Goal: Transaction & Acquisition: Subscribe to service/newsletter

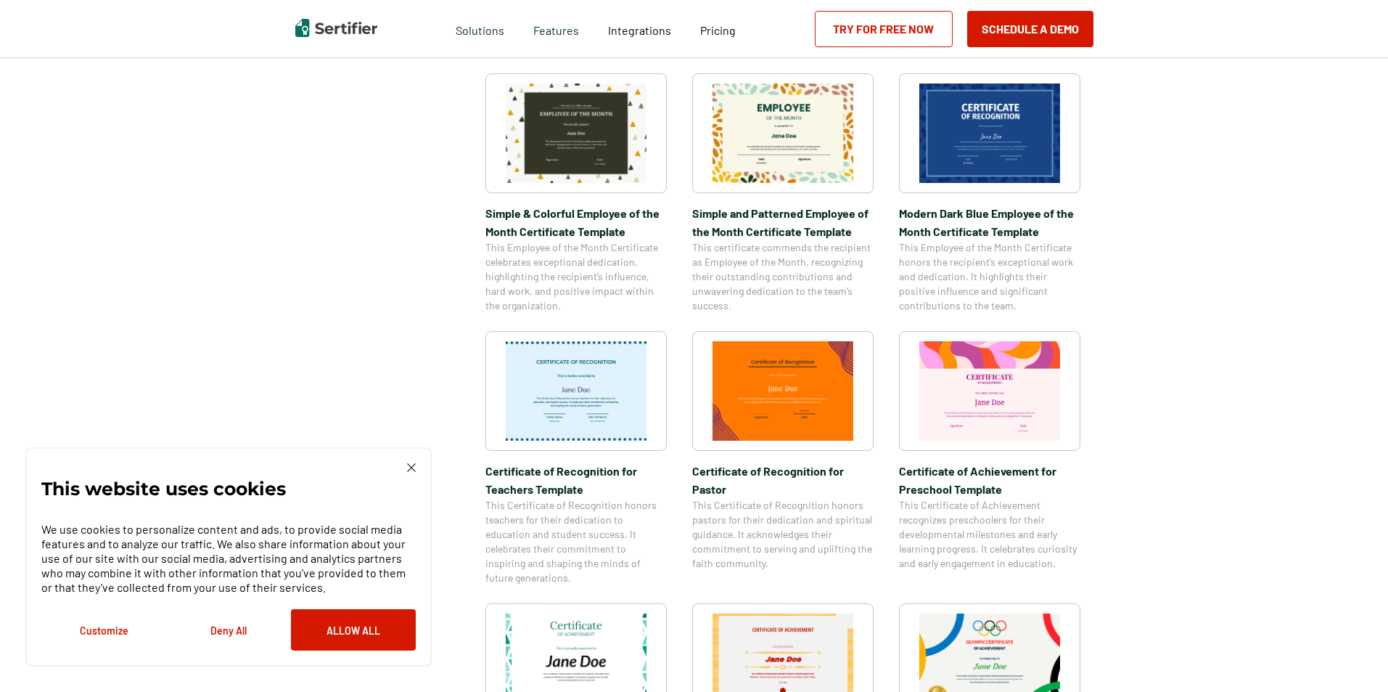
scroll to position [508, 0]
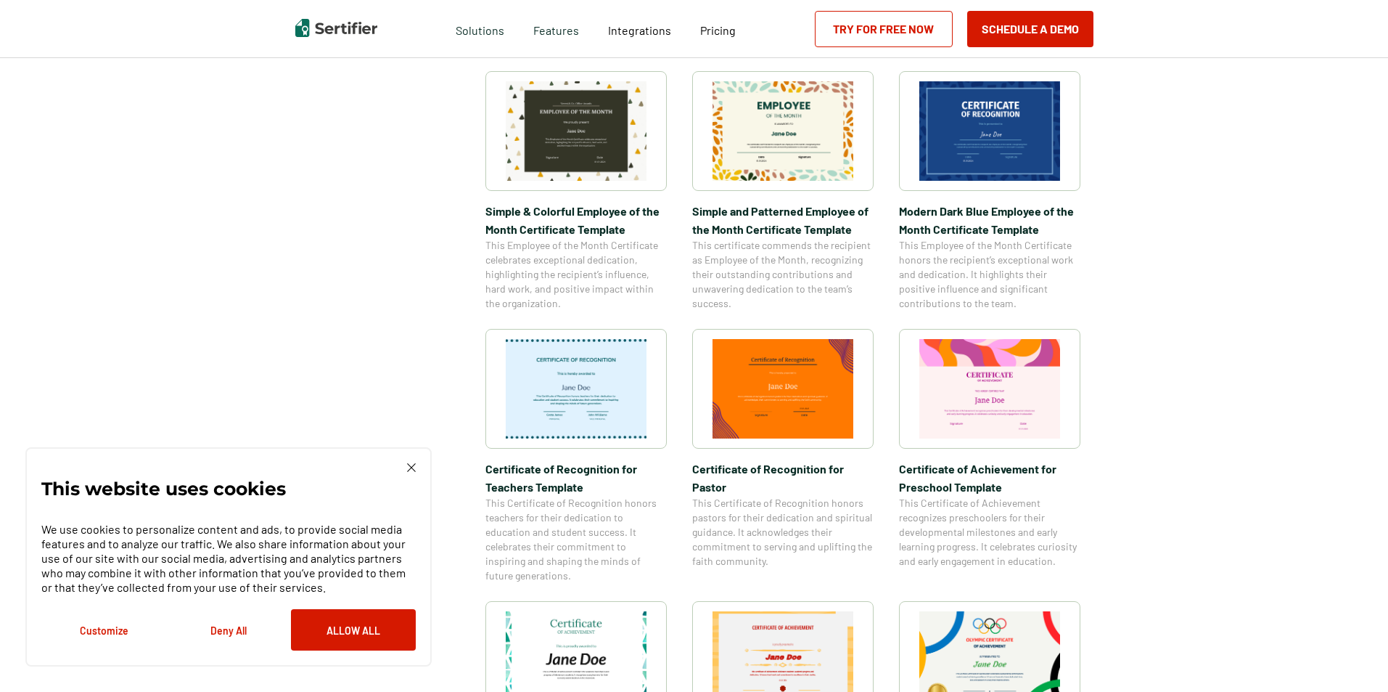
click at [408, 468] on img at bounding box center [411, 467] width 9 height 9
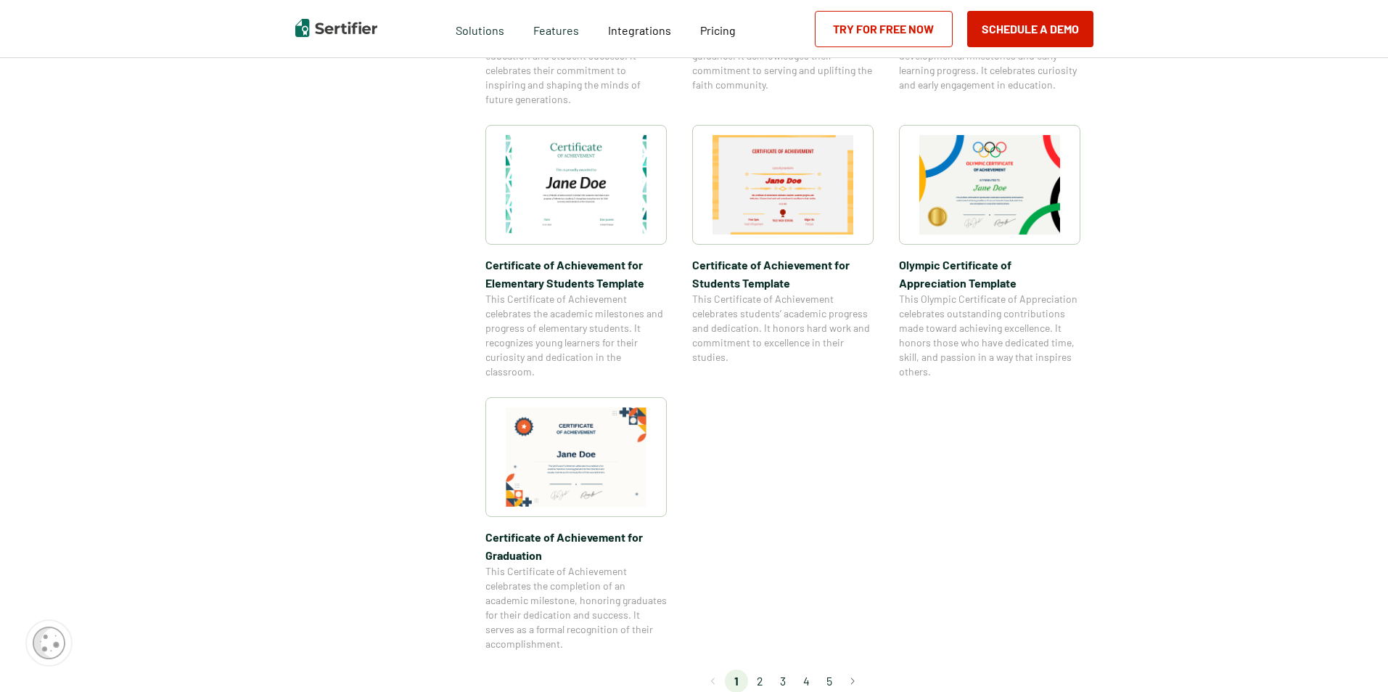
scroll to position [1016, 0]
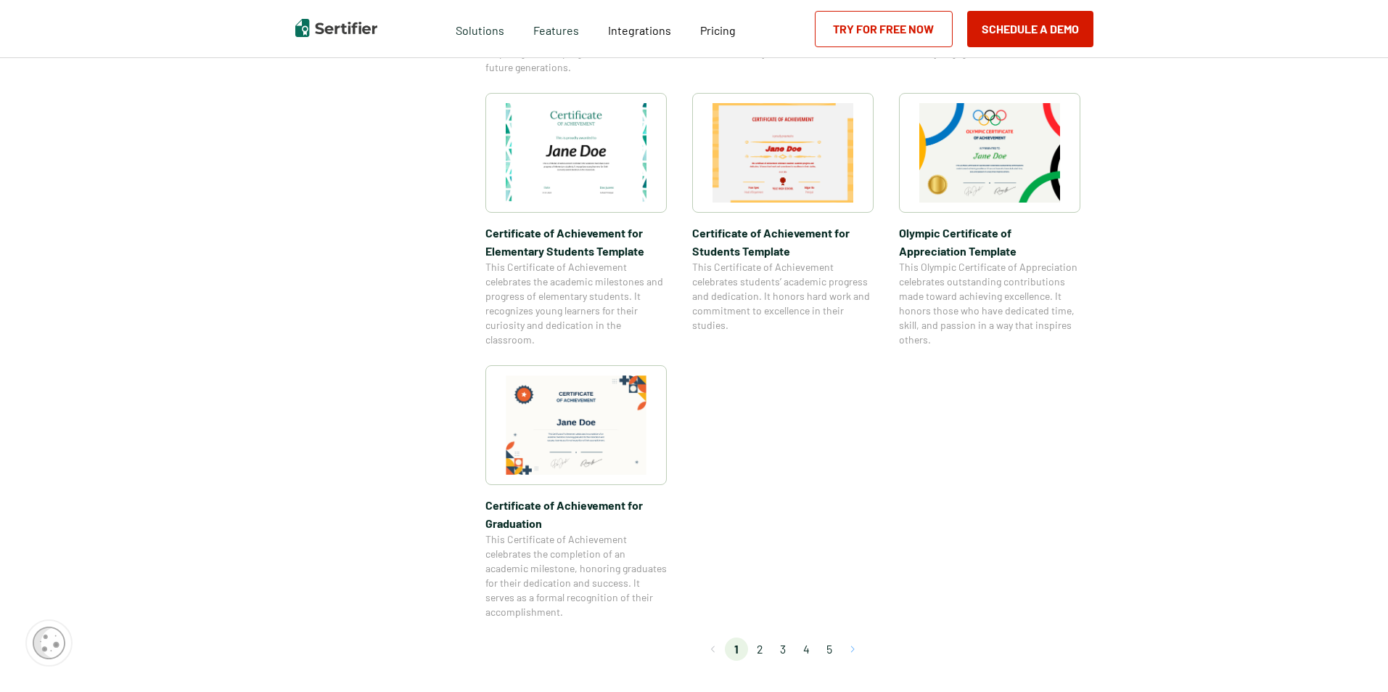
click at [853, 647] on button "Go to next page" at bounding box center [852, 648] width 23 height 23
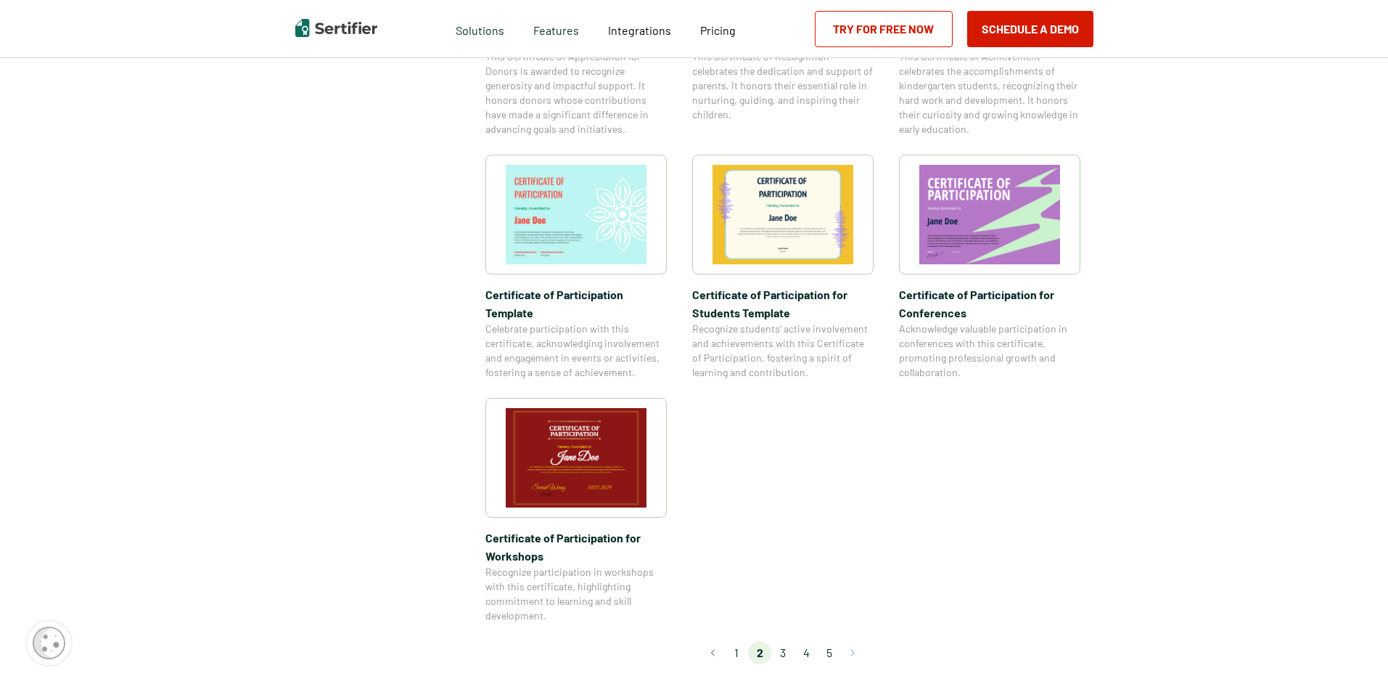
click at [856, 641] on button "Go to next page" at bounding box center [852, 652] width 23 height 23
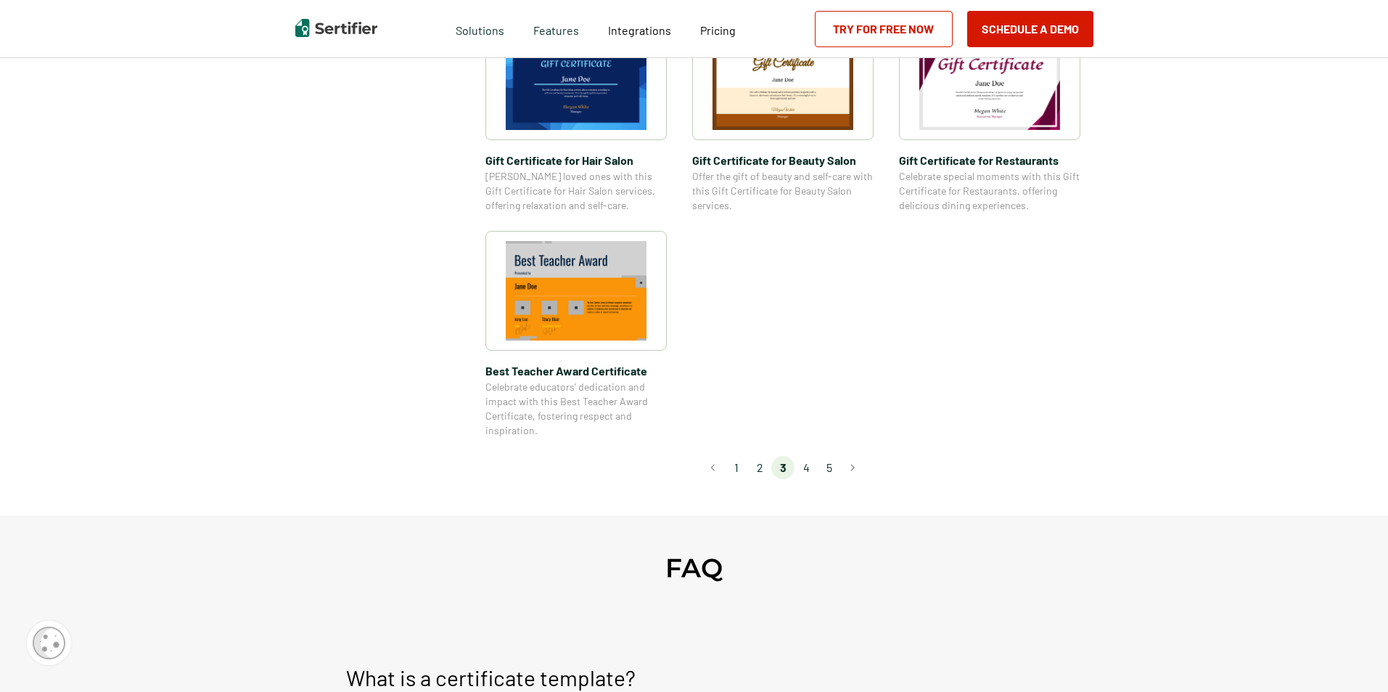
click at [807, 468] on li "4" at bounding box center [806, 467] width 23 height 23
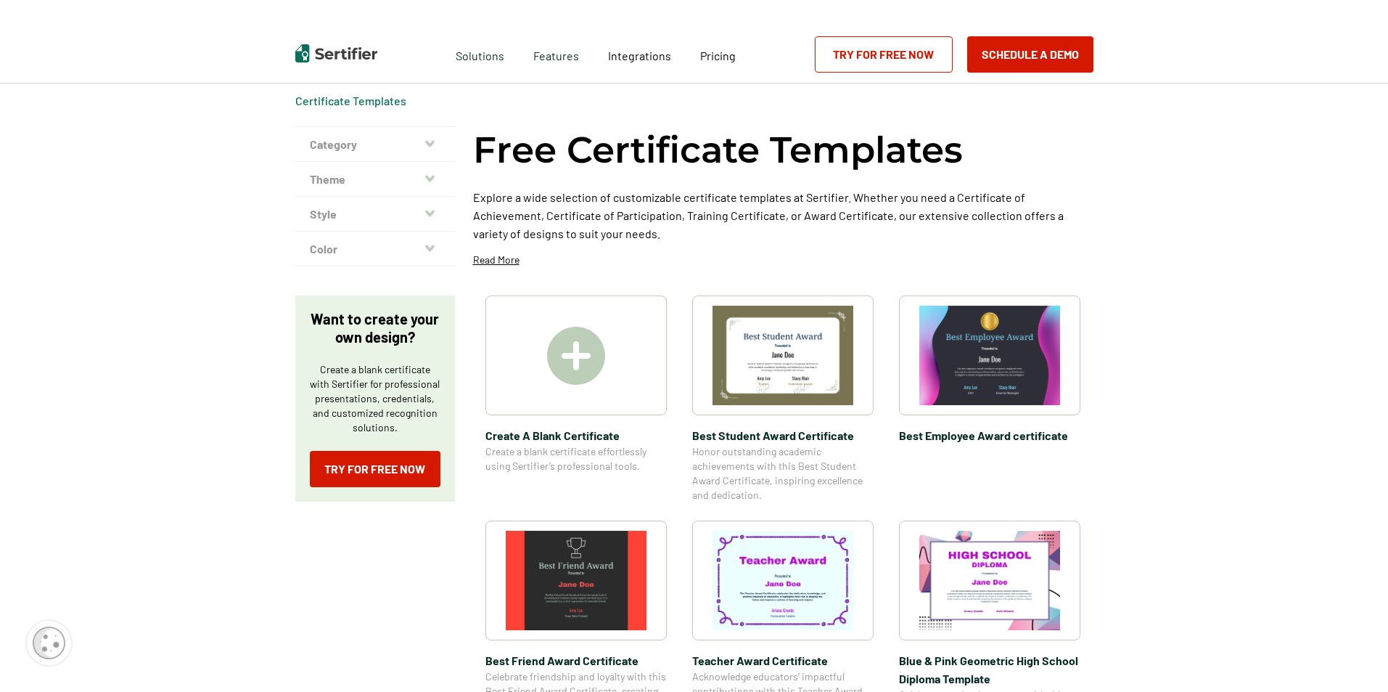
scroll to position [0, 0]
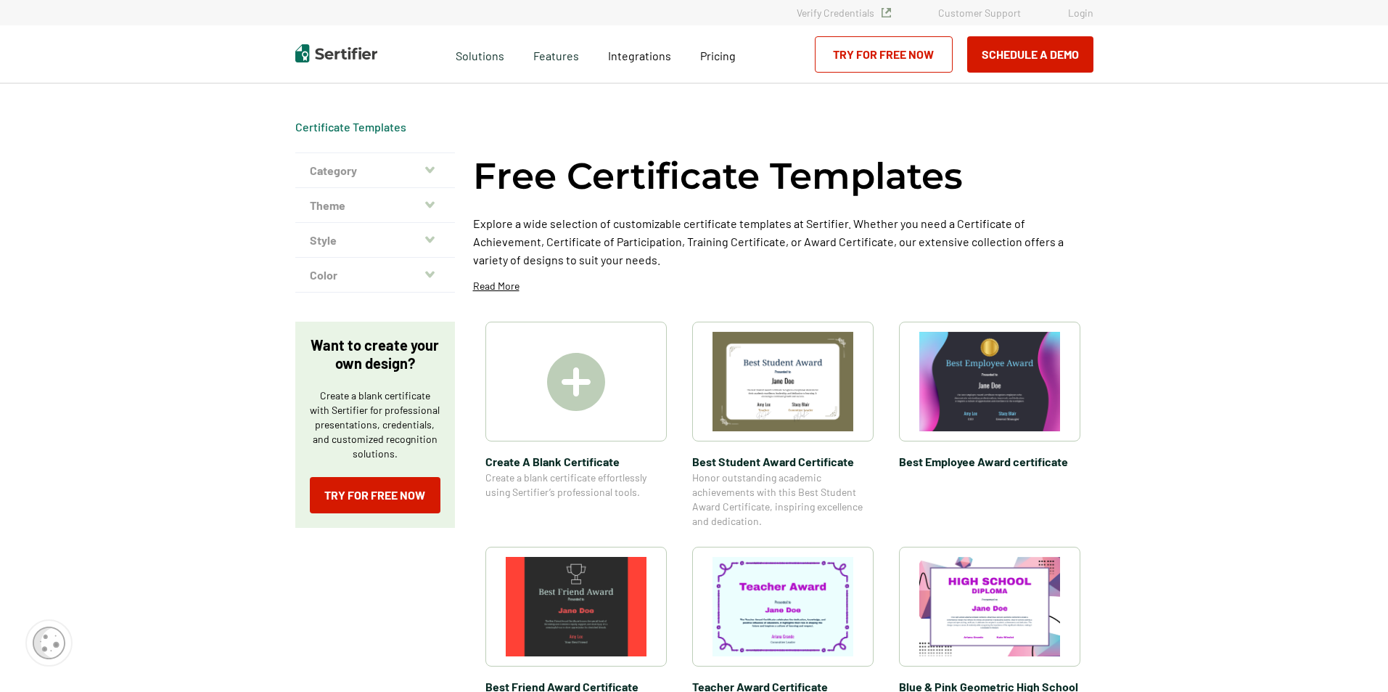
click at [871, 52] on link "Try for Free Now" at bounding box center [884, 54] width 138 height 36
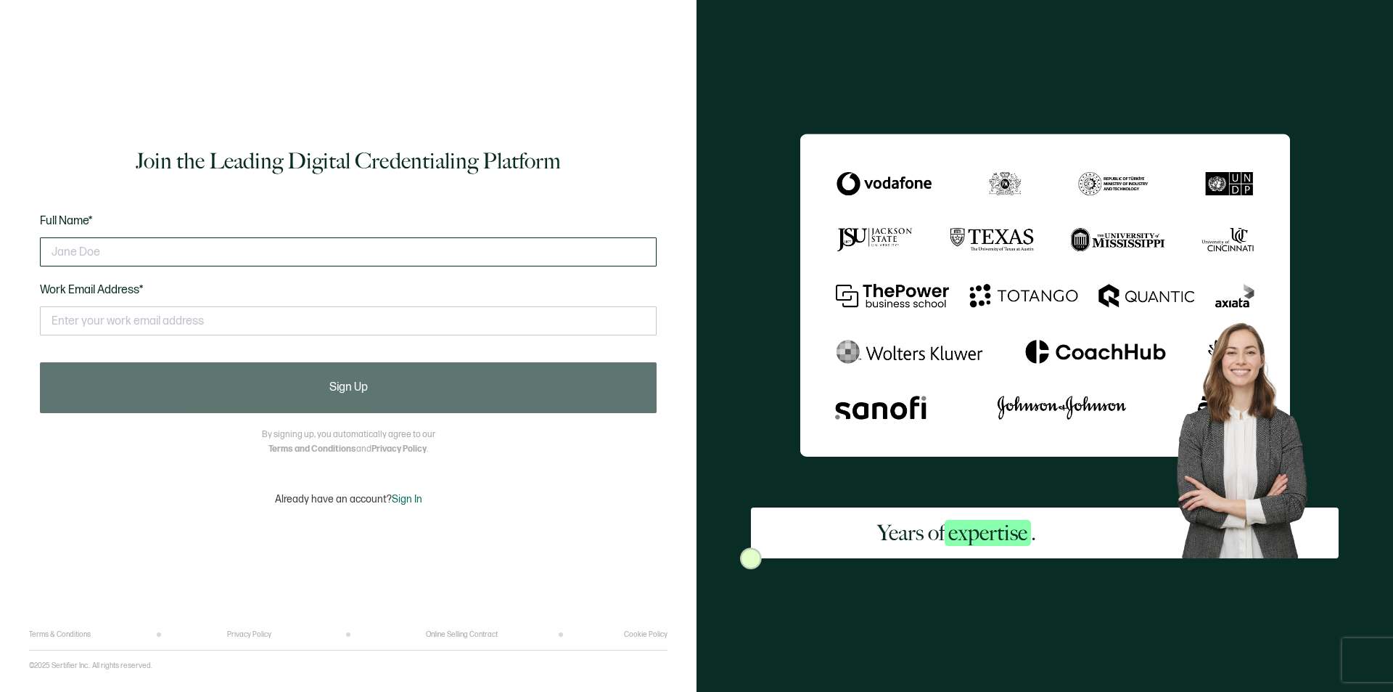
click at [315, 250] on input "text" at bounding box center [348, 251] width 617 height 29
type input "[PERSON_NAME]"
click at [286, 321] on input "text" at bounding box center [348, 320] width 617 height 29
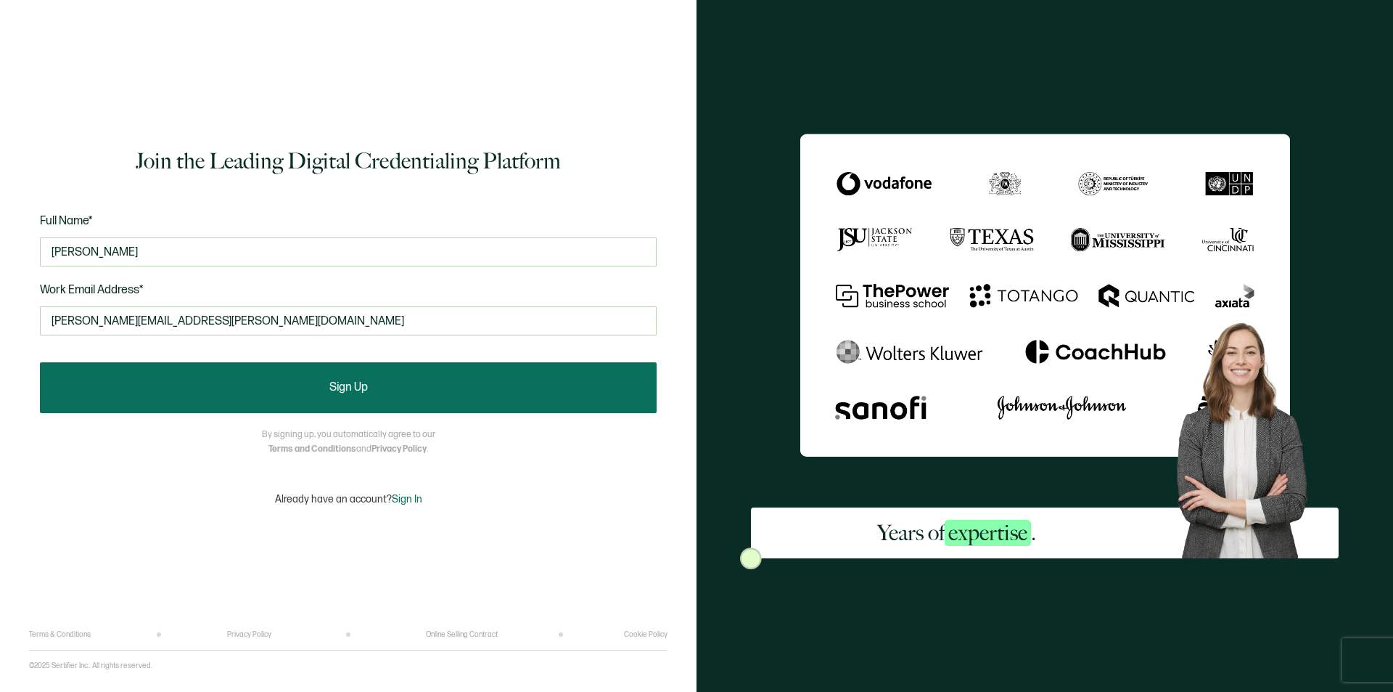
type input "[PERSON_NAME][EMAIL_ADDRESS][PERSON_NAME][DOMAIN_NAME]"
click at [306, 384] on button "Sign Up" at bounding box center [348, 387] width 617 height 51
